Goal: Obtain resource: Obtain resource

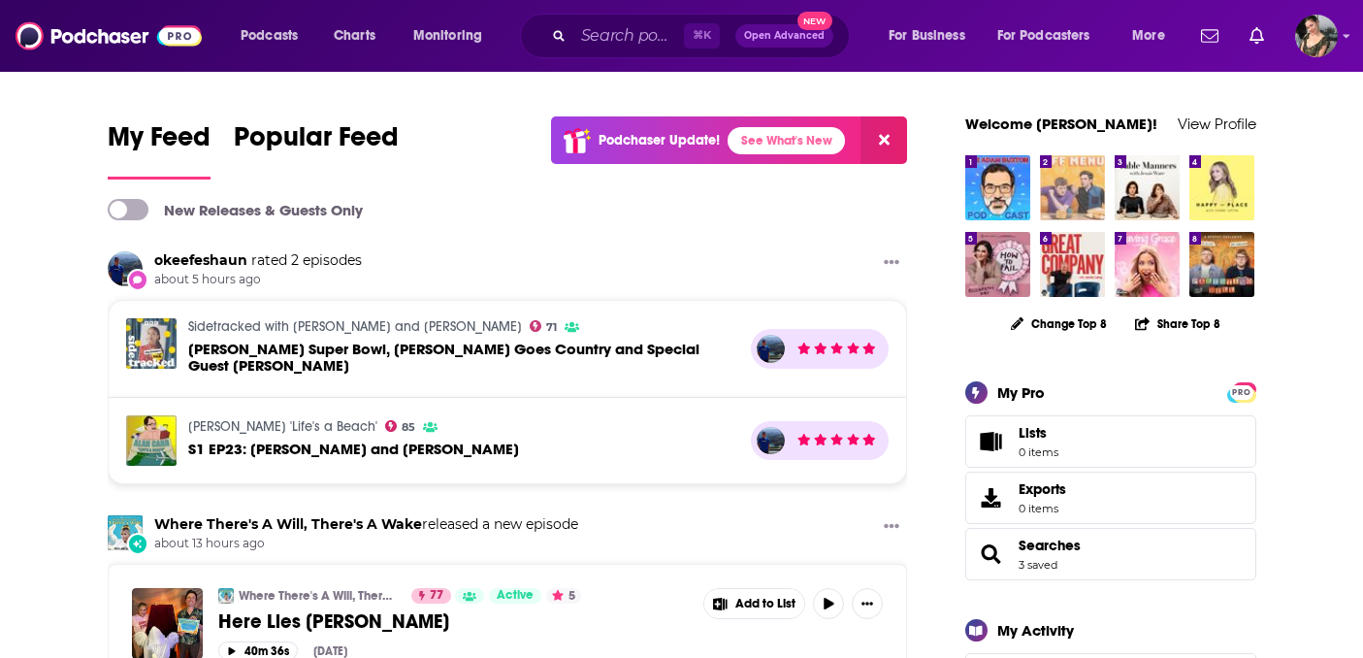
click at [1087, 199] on img "Off Menu with Ed Gamble and James Acaster" at bounding box center [1072, 187] width 65 height 65
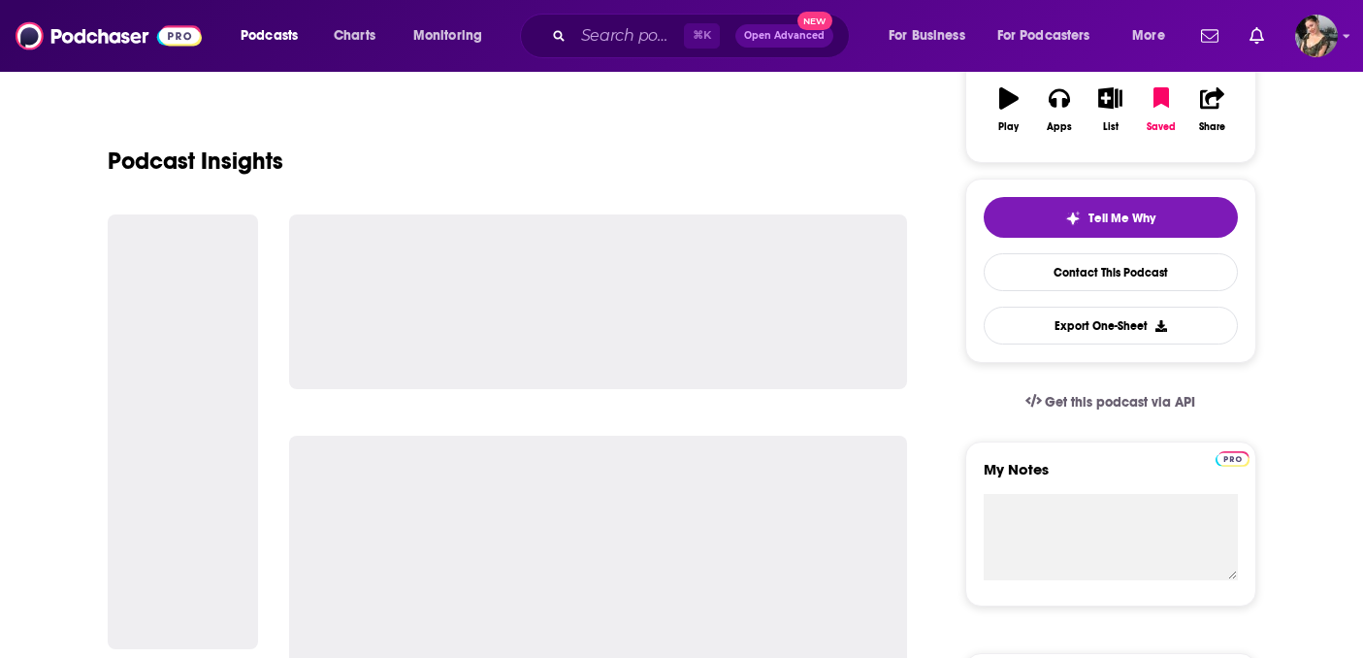
scroll to position [348, 0]
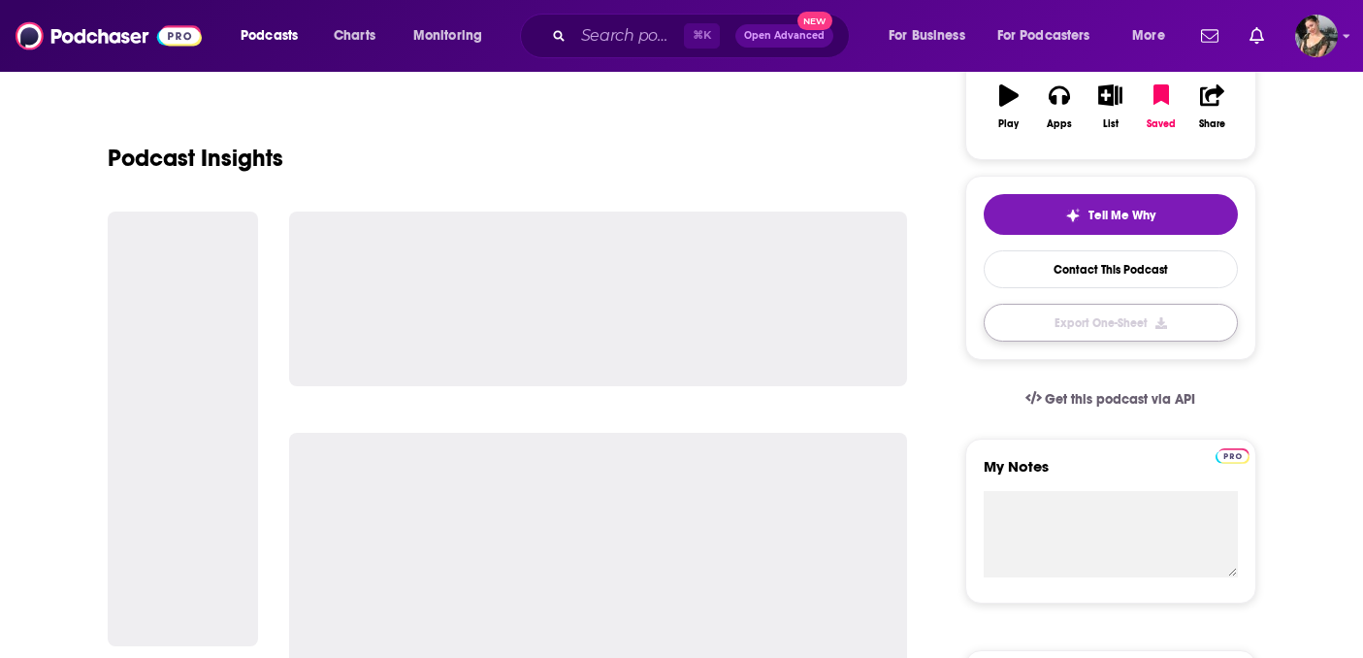
click at [1113, 334] on button "Export One-Sheet" at bounding box center [1111, 323] width 254 height 38
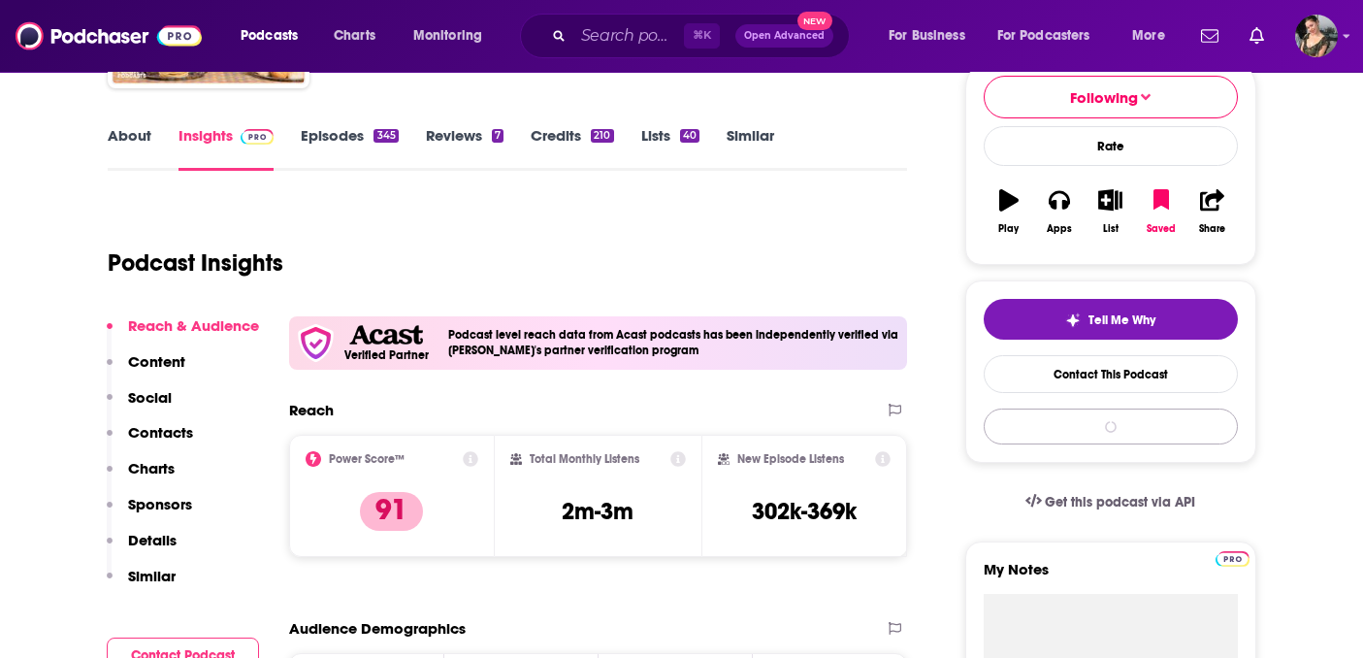
scroll to position [134, 0]
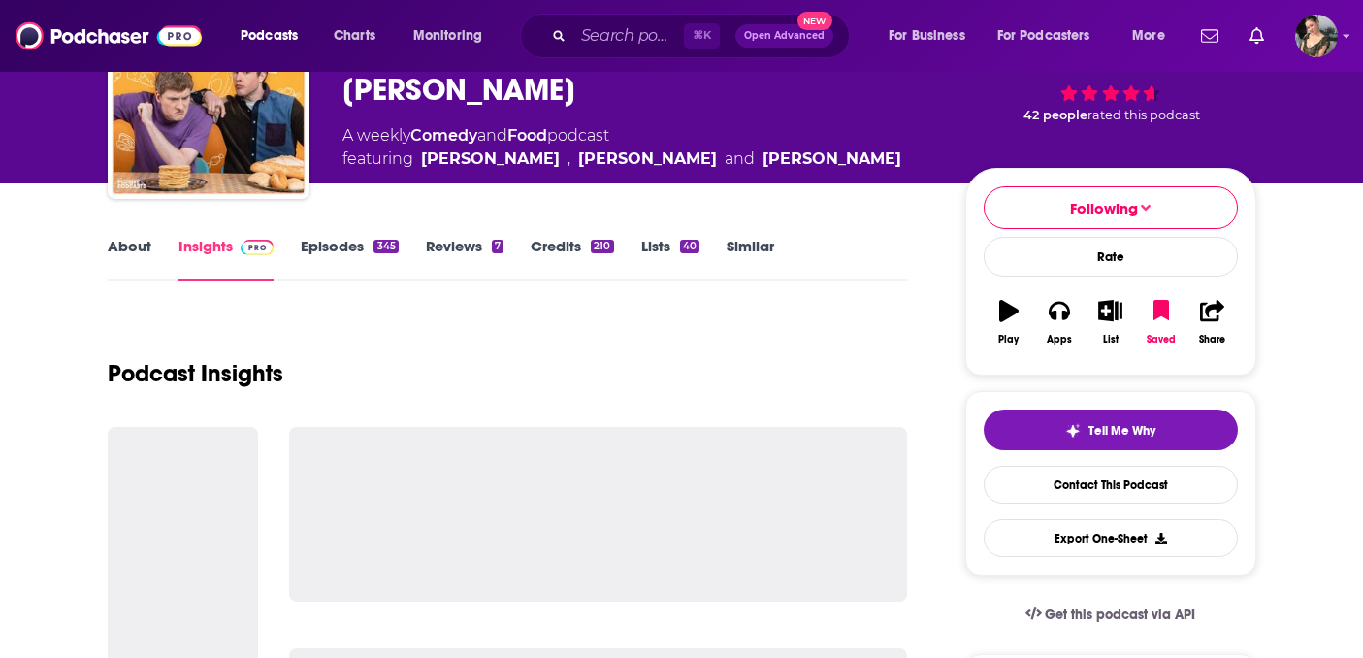
scroll to position [276, 0]
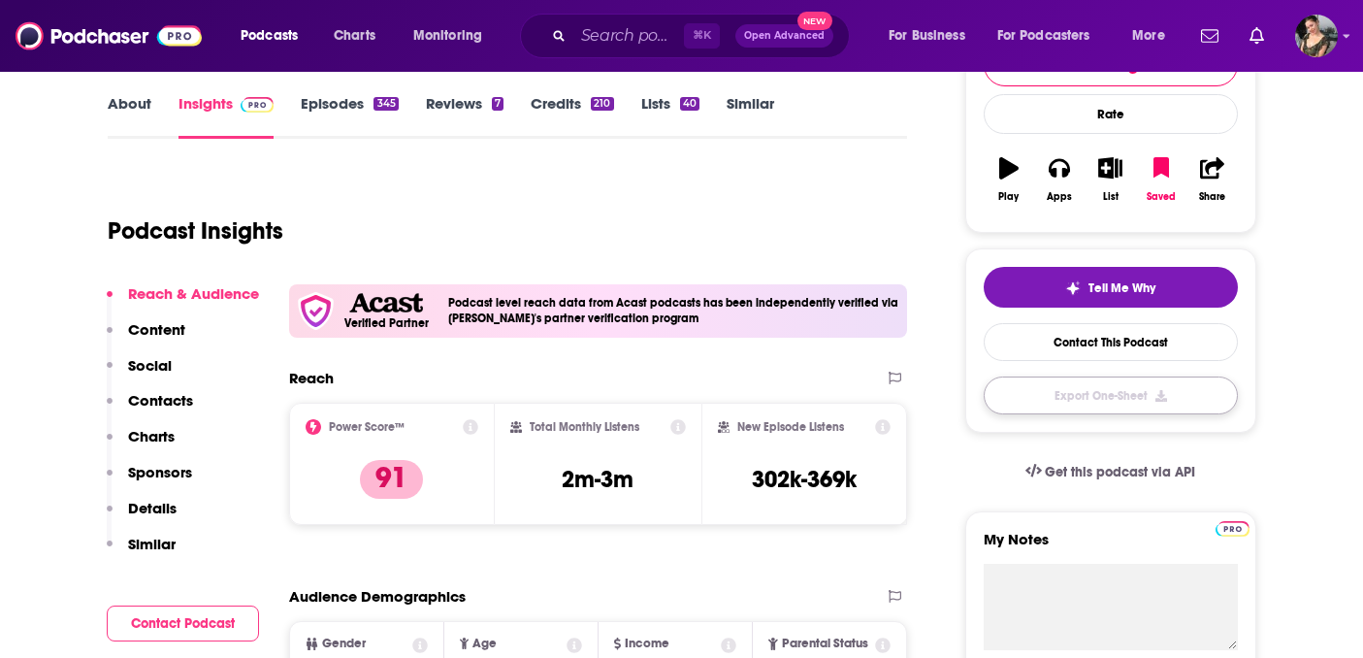
click at [1067, 395] on button "Export One-Sheet" at bounding box center [1111, 395] width 254 height 38
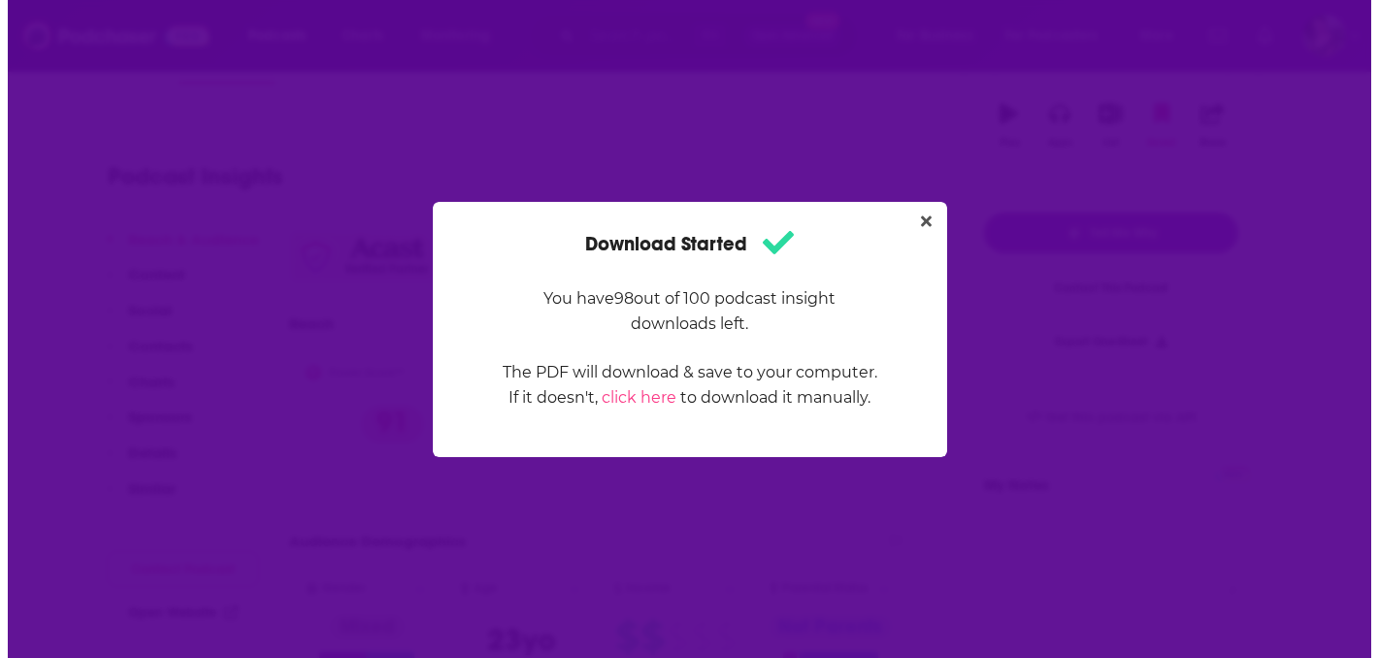
scroll to position [0, 0]
